Goal: Information Seeking & Learning: Learn about a topic

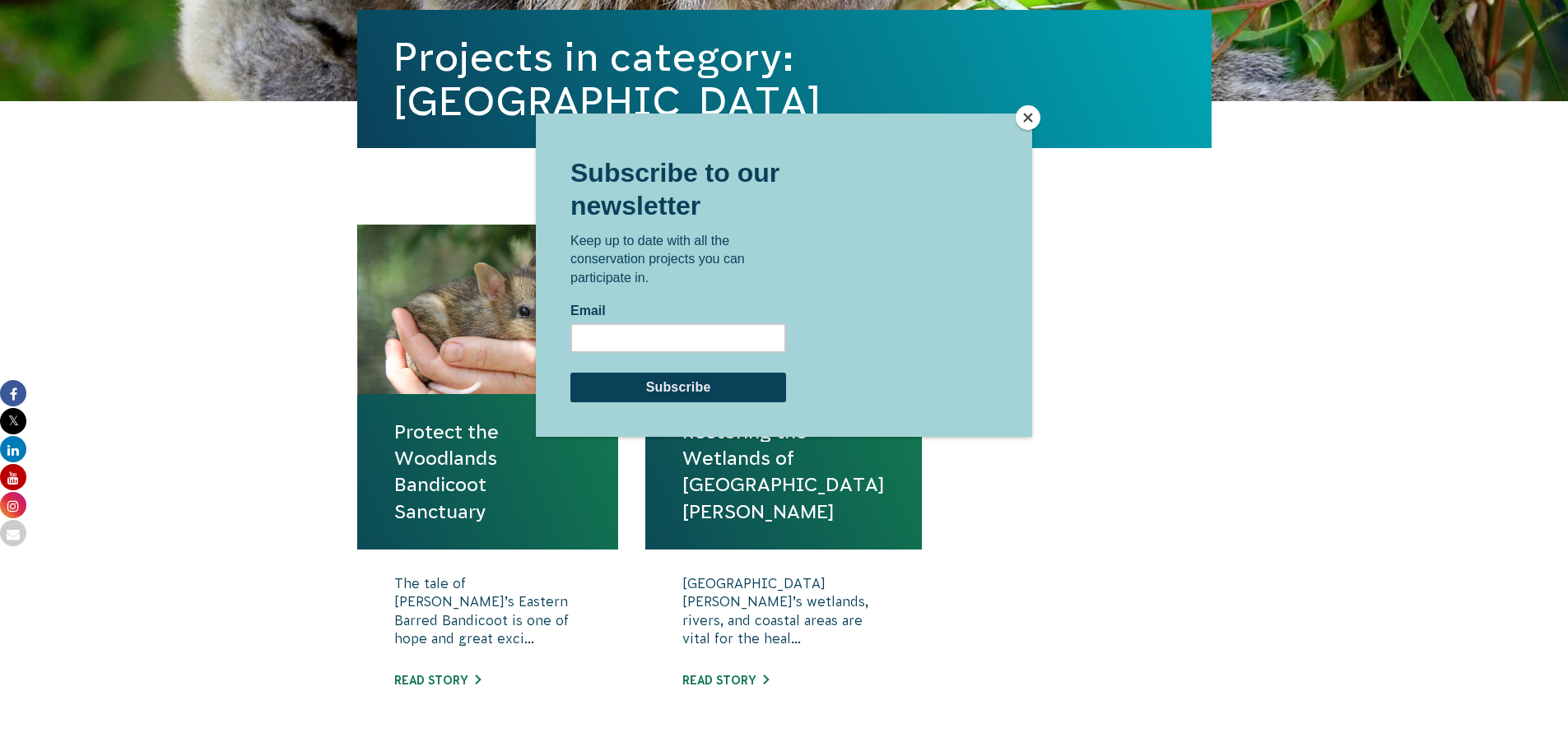
scroll to position [412, 0]
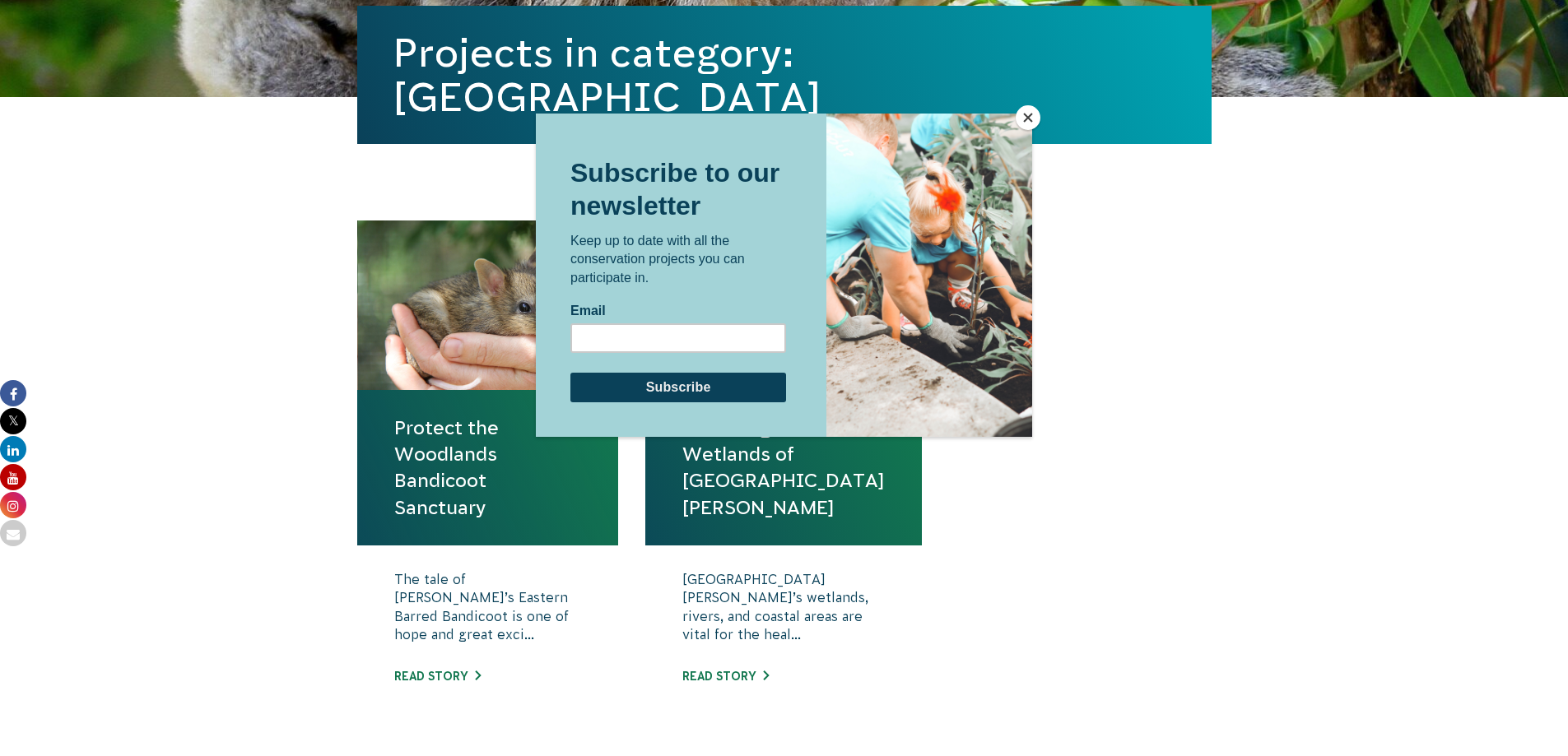
click at [1023, 113] on button "Close" at bounding box center [1028, 118] width 25 height 25
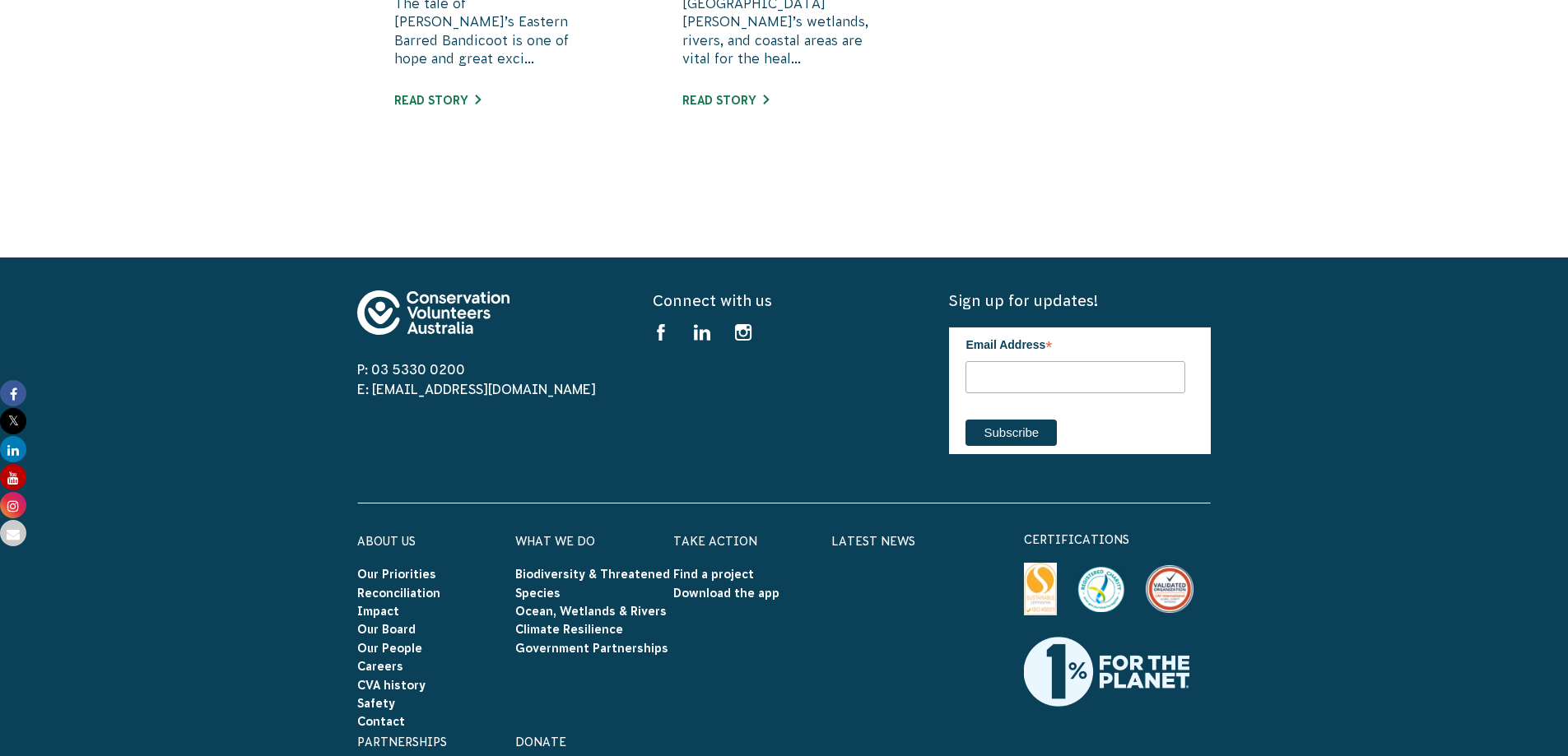
scroll to position [823, 0]
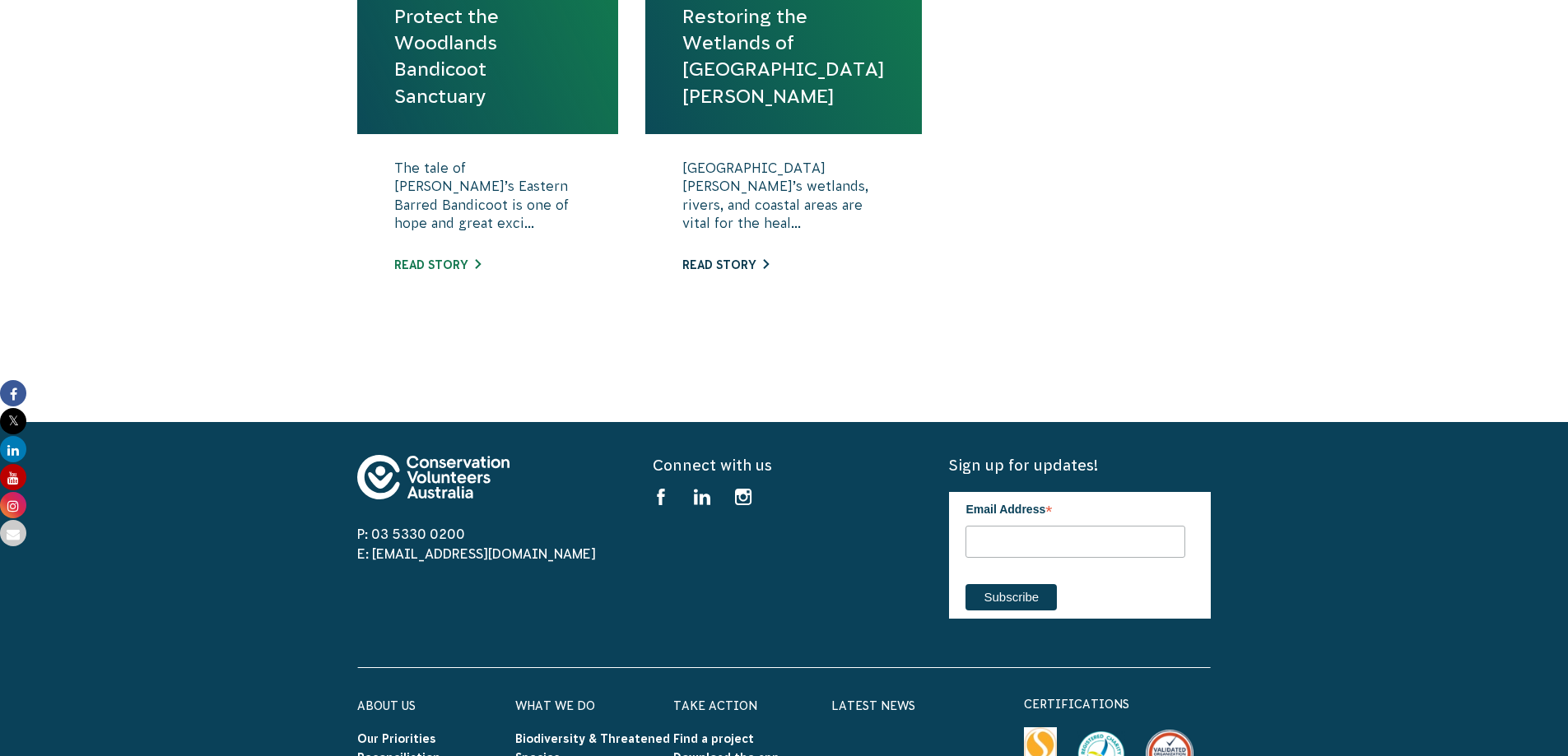
click at [731, 259] on link "Read story" at bounding box center [726, 265] width 87 height 13
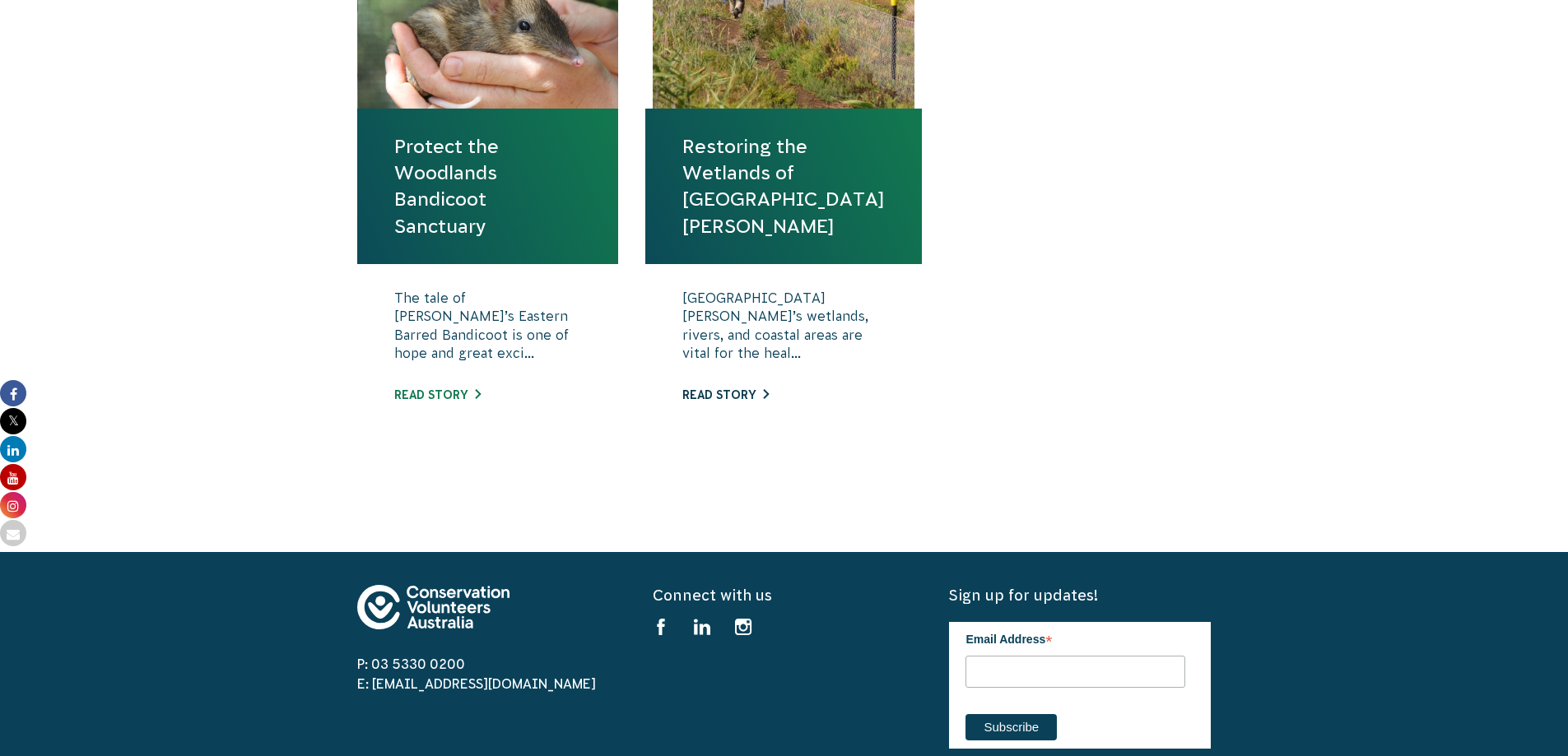
scroll to position [576, 0]
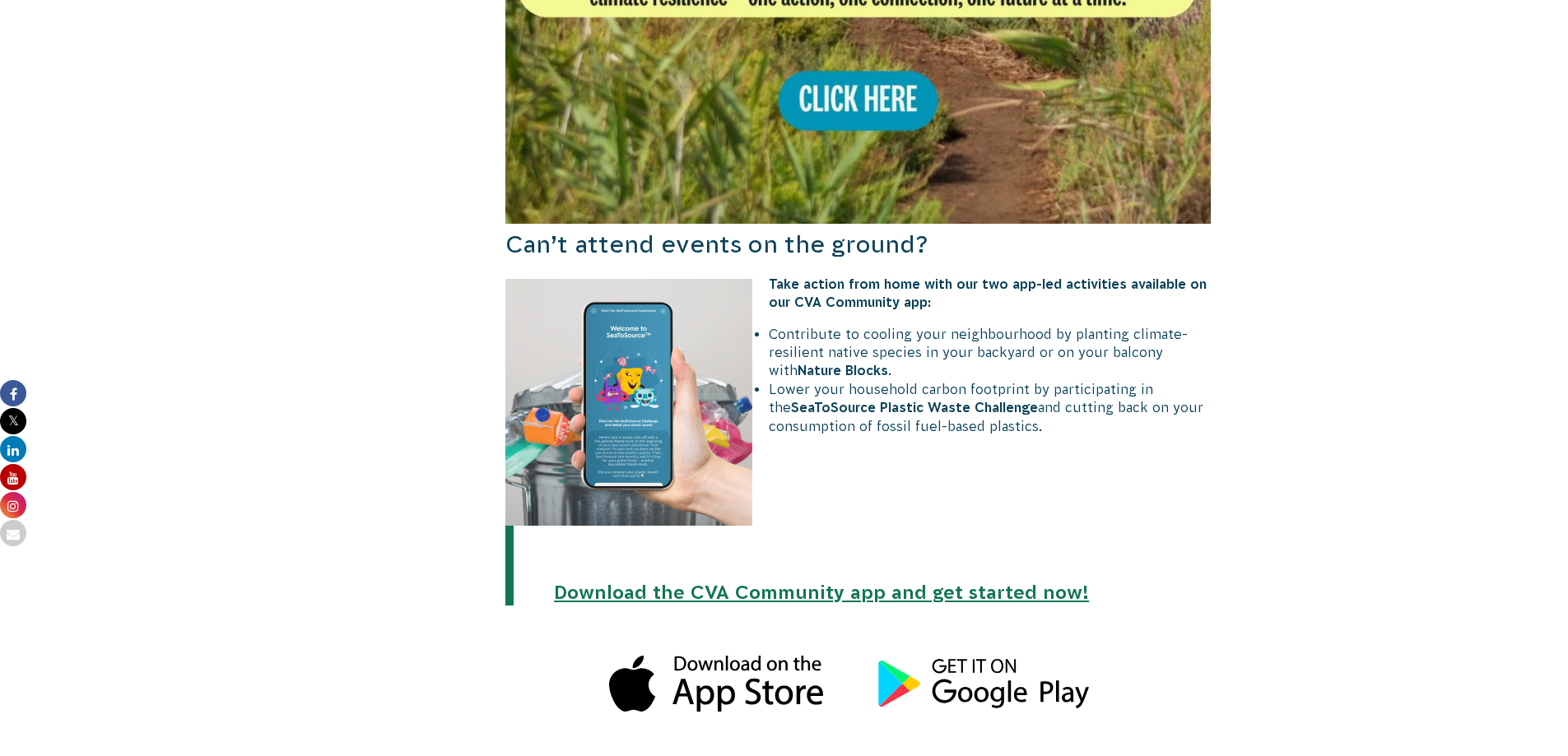
scroll to position [1411, 0]
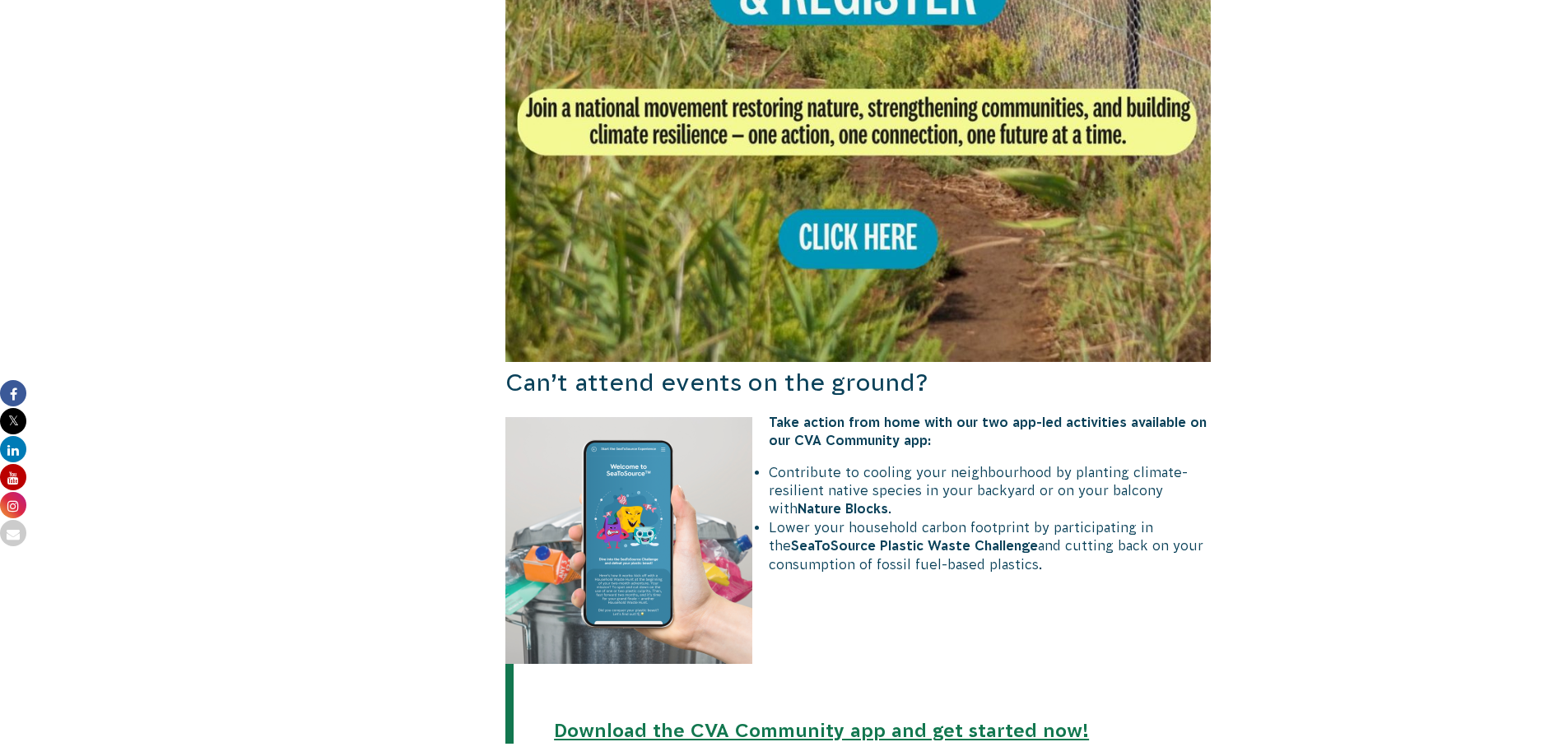
click at [883, 176] on img at bounding box center [859, 9] width 707 height 706
